Goal: Task Accomplishment & Management: Manage account settings

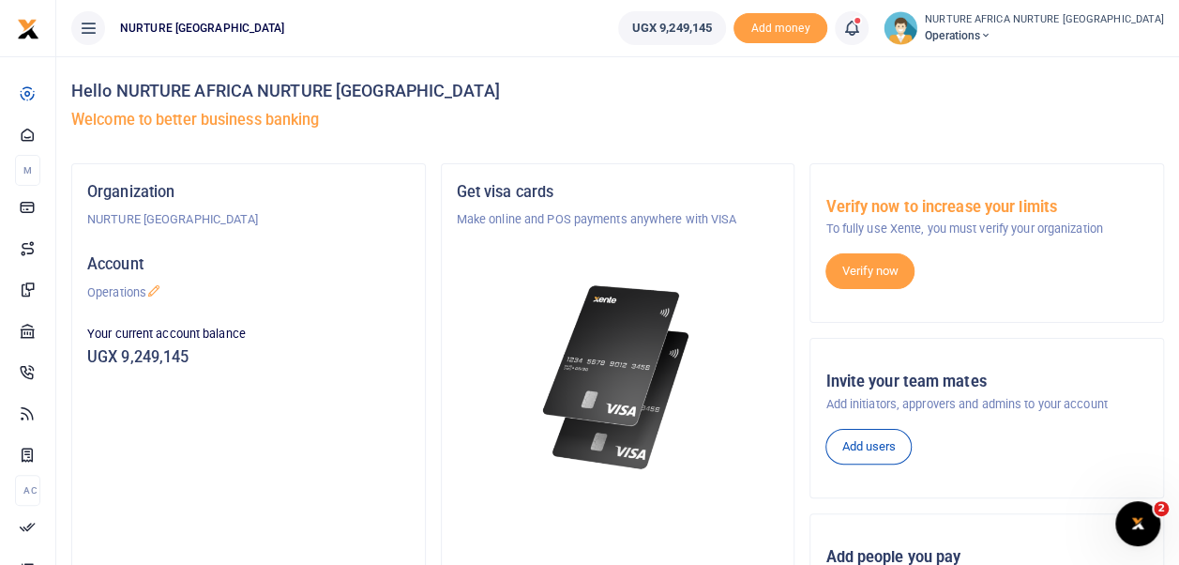
click at [861, 30] on icon at bounding box center [851, 28] width 19 height 21
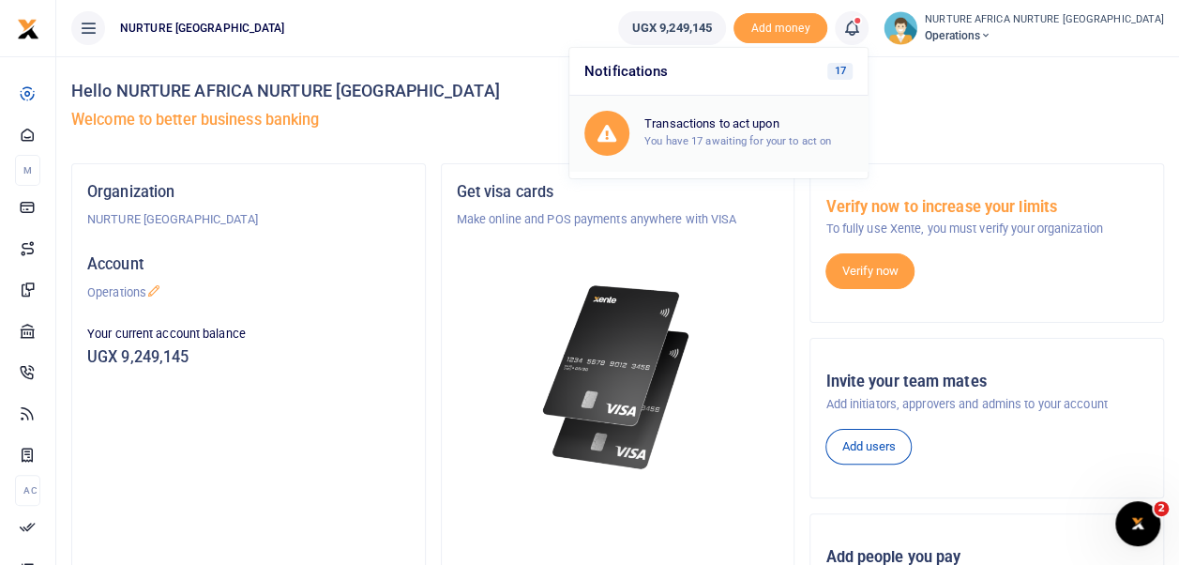
click at [787, 143] on small "You have 17 awaiting for your to act on" at bounding box center [737, 140] width 187 height 13
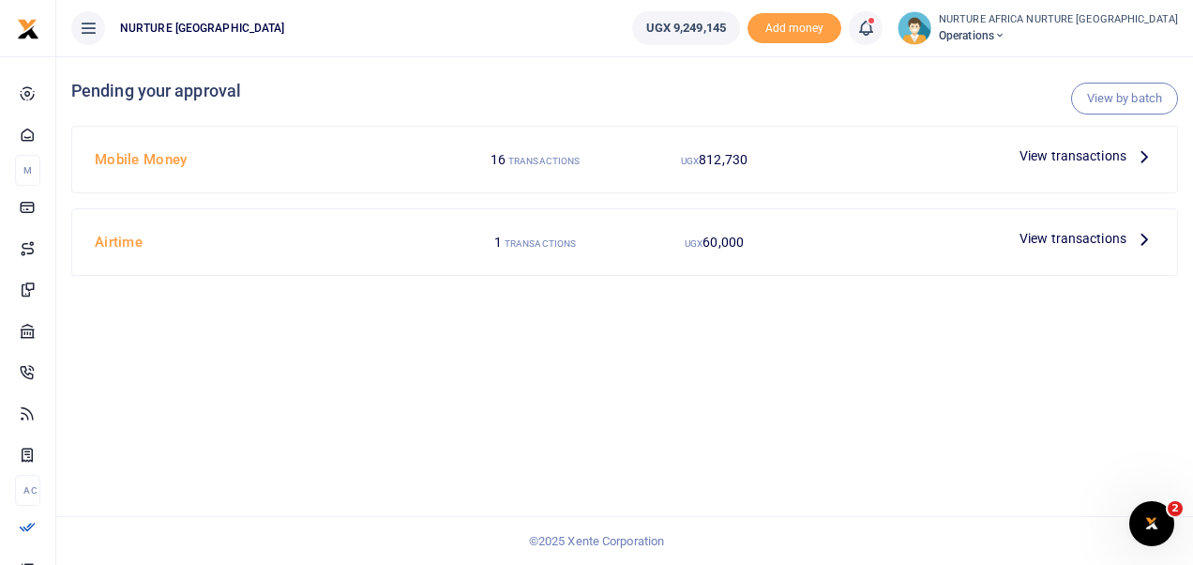
click at [827, 324] on div "View by batch Pending your approval Mobile Money 16 TRANSACTIONS UGX 812,730 Vi…" at bounding box center [624, 310] width 1137 height 508
click at [825, 321] on div "View by batch Pending your approval Mobile Money 16 TRANSACTIONS UGX 812,730 Vi…" at bounding box center [624, 310] width 1137 height 508
click at [1048, 236] on span "View transactions" at bounding box center [1072, 238] width 107 height 21
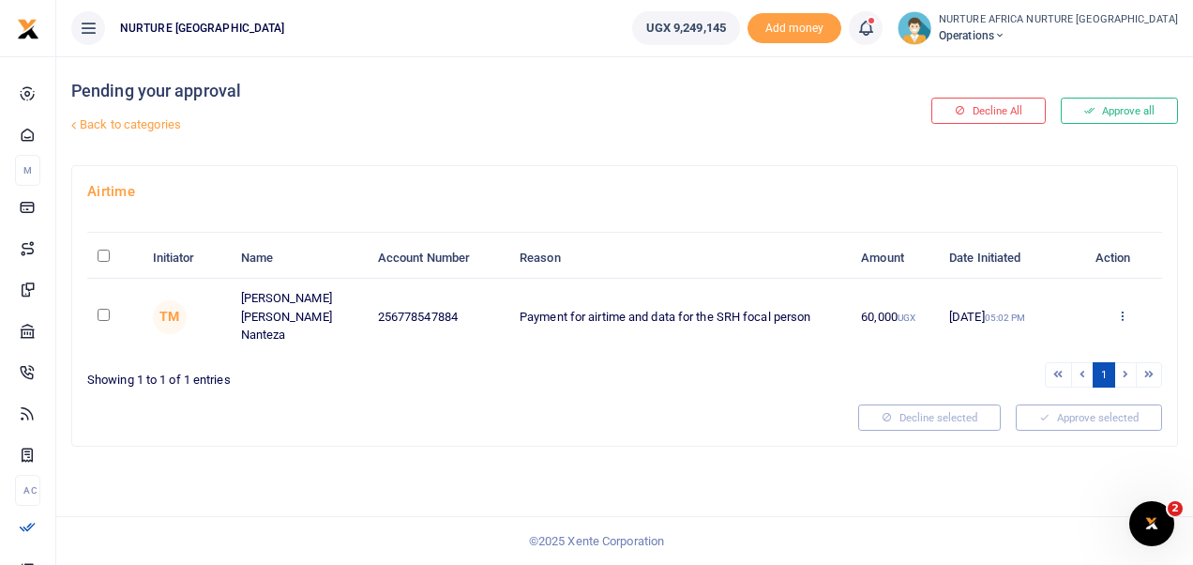
click at [1125, 309] on icon at bounding box center [1122, 315] width 12 height 13
click at [1063, 333] on link "Approve" at bounding box center [1053, 336] width 148 height 26
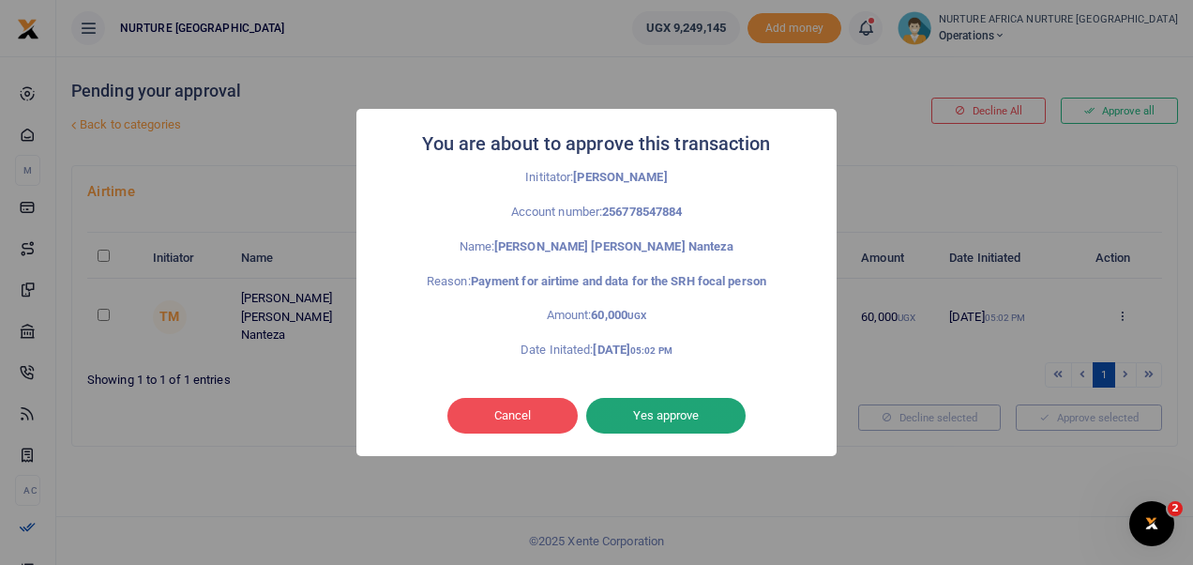
click at [698, 402] on button "Yes approve" at bounding box center [665, 416] width 159 height 36
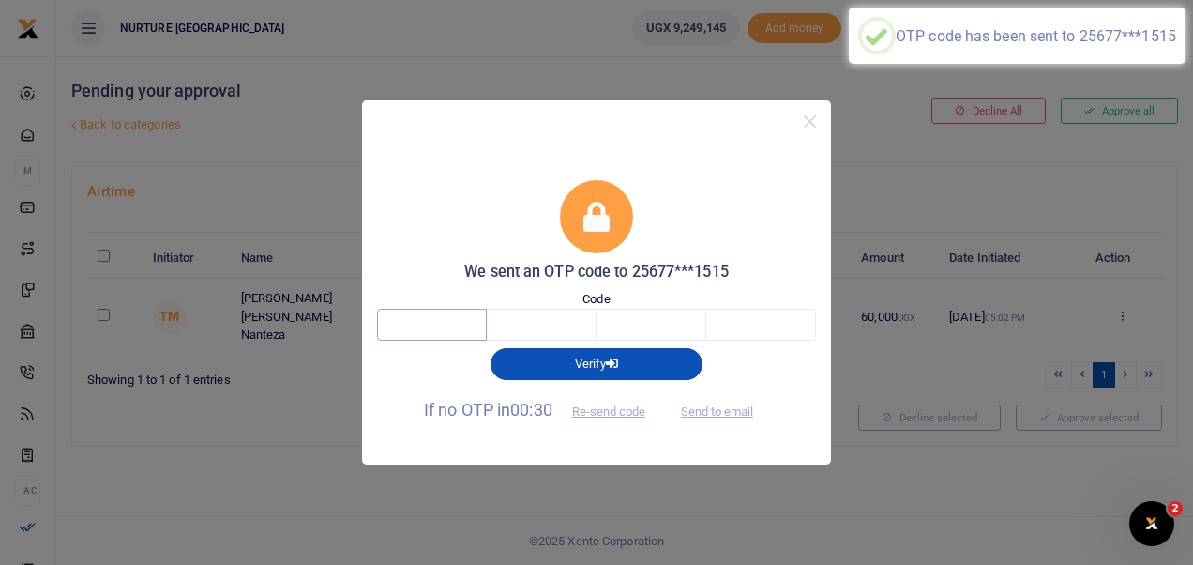
click at [446, 329] on input "text" at bounding box center [432, 325] width 110 height 32
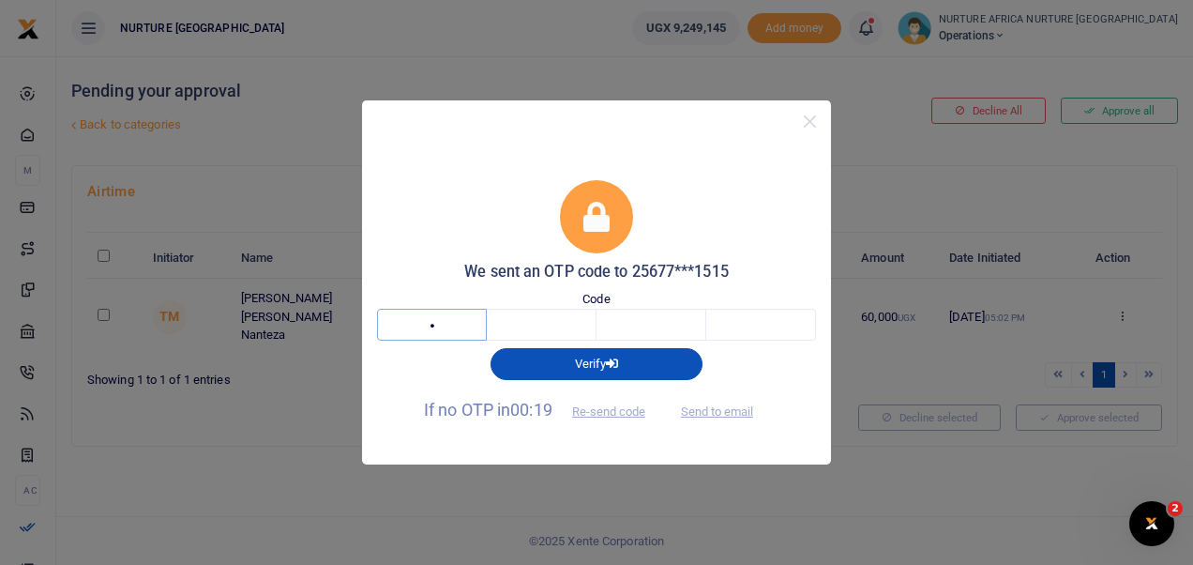
type input "3"
type input "8"
type input "2"
type input "6"
